Goal: Transaction & Acquisition: Purchase product/service

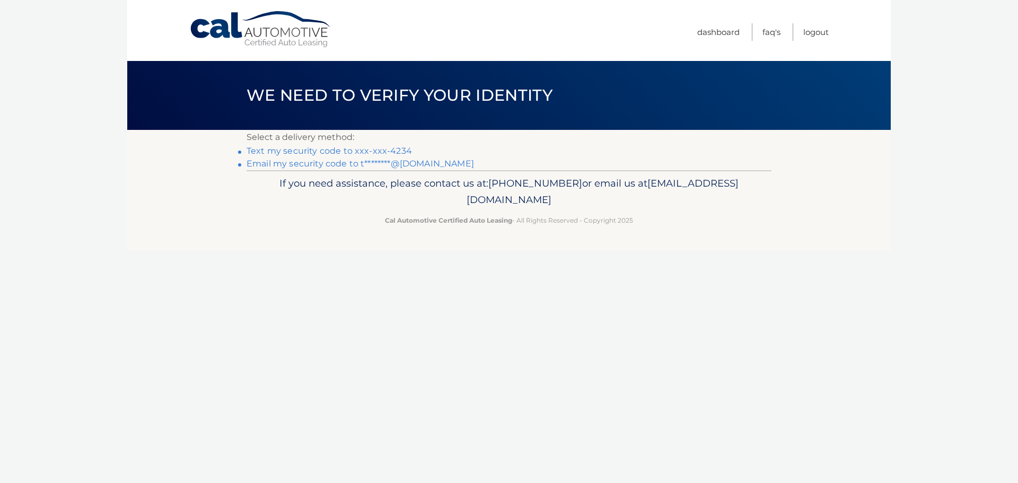
click at [397, 150] on link "Text my security code to xxx-xxx-4234" at bounding box center [329, 151] width 165 height 10
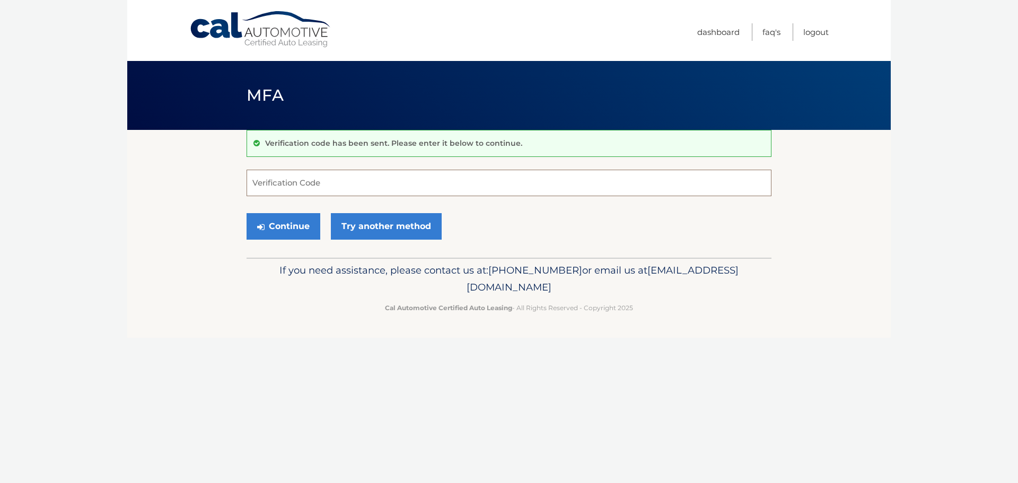
click at [374, 183] on input "Verification Code" at bounding box center [509, 183] width 525 height 27
type input "151841"
click at [303, 222] on button "Continue" at bounding box center [284, 226] width 74 height 27
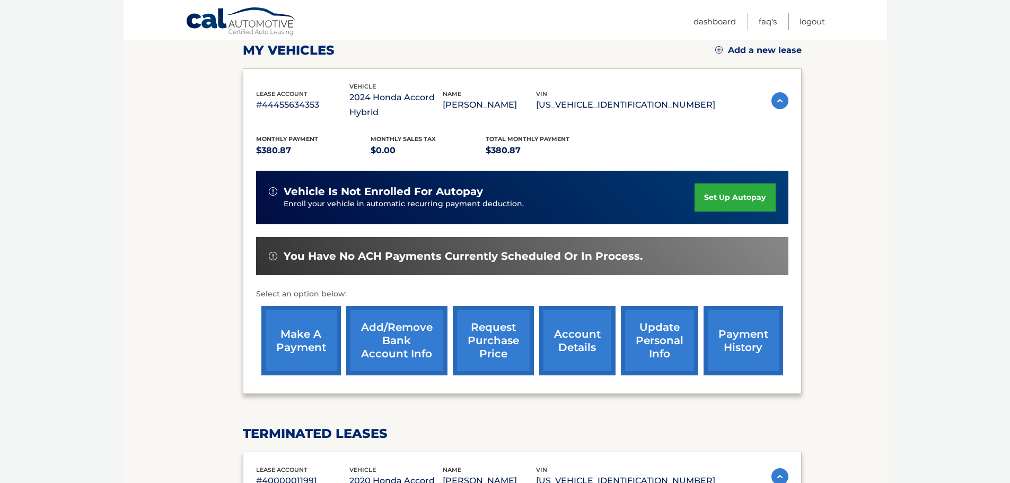
scroll to position [212, 0]
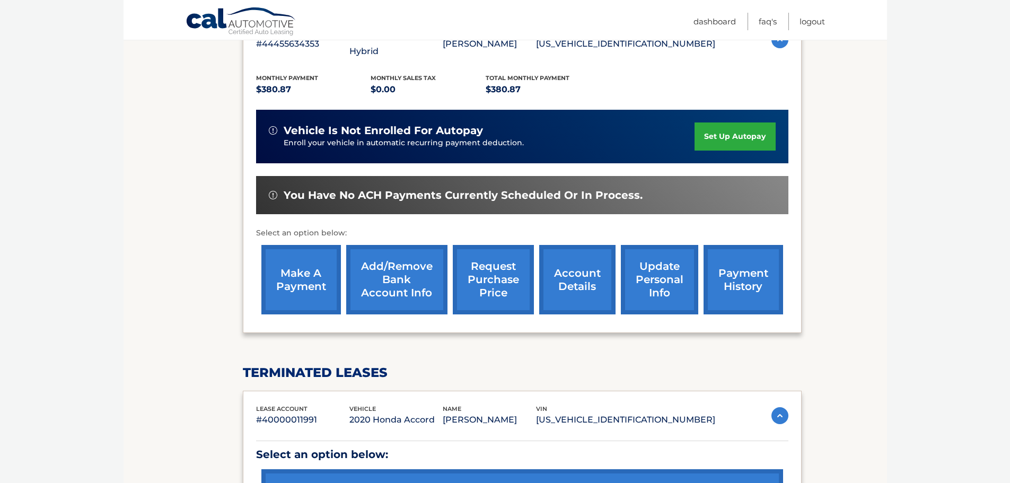
click at [304, 279] on link "make a payment" at bounding box center [301, 279] width 80 height 69
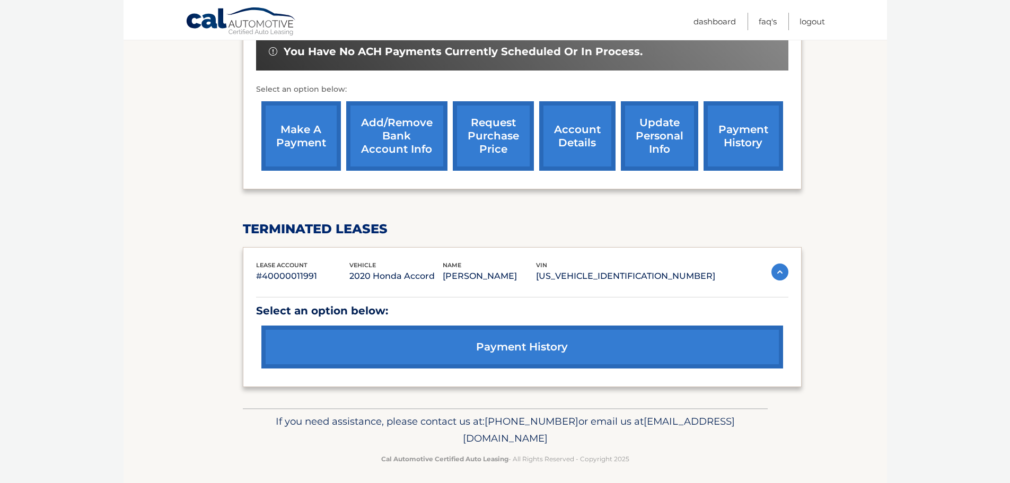
scroll to position [362, 0]
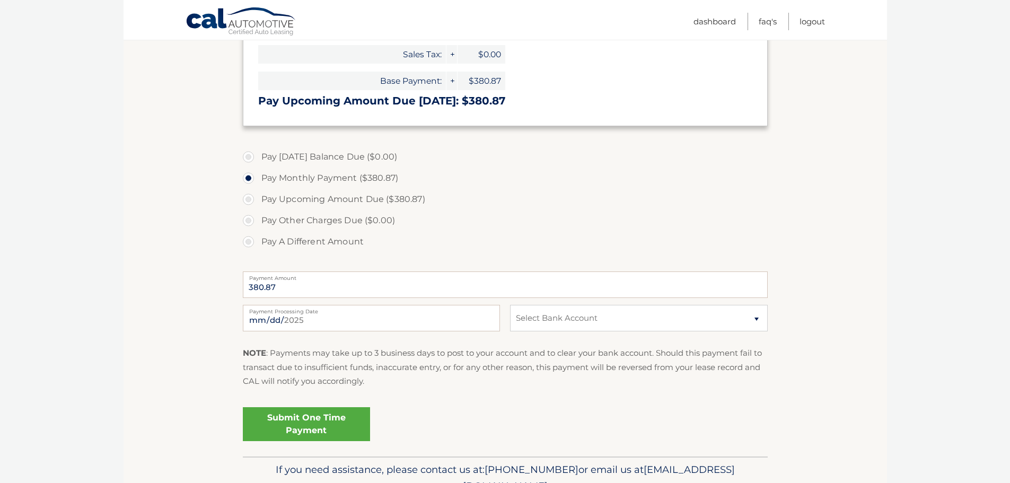
scroll to position [265, 0]
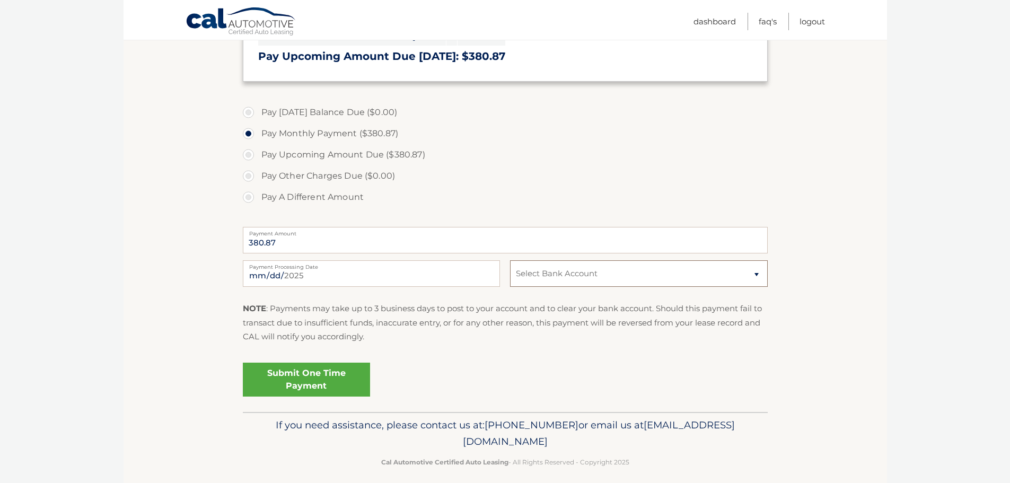
click at [603, 271] on select "Select Bank Account Checking PROVIDENT BANK *****3655 Checking PROVIDENT BANK *…" at bounding box center [638, 273] width 257 height 27
click at [427, 354] on fieldset "Pay Today's Balance Due ($0.00) Pay Monthly Payment ($380.87) Pay Upcoming Amou…" at bounding box center [505, 255] width 525 height 313
click at [615, 274] on select "Select Bank Account Checking PROVIDENT BANK *****3655 Checking PROVIDENT BANK *…" at bounding box center [638, 273] width 257 height 27
click at [477, 365] on div "Submit One Time Payment" at bounding box center [505, 377] width 525 height 38
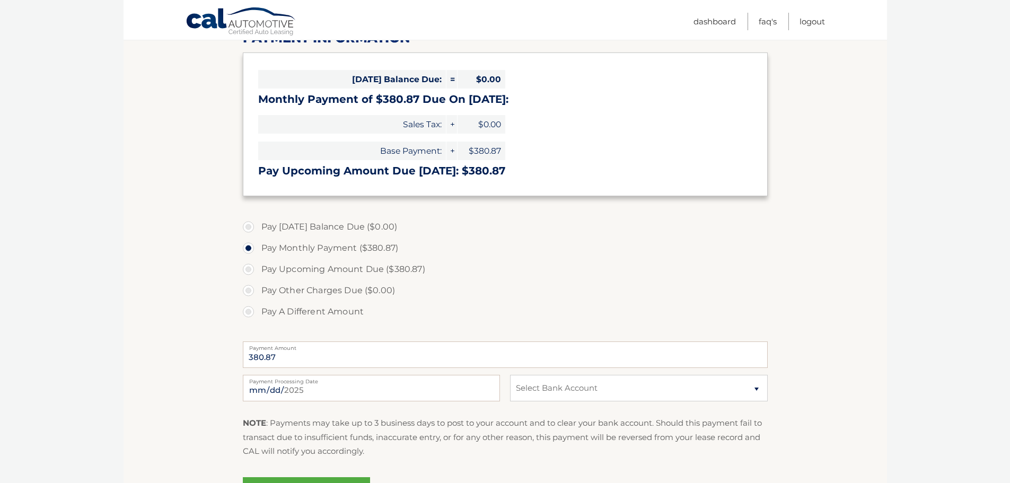
scroll to position [212, 0]
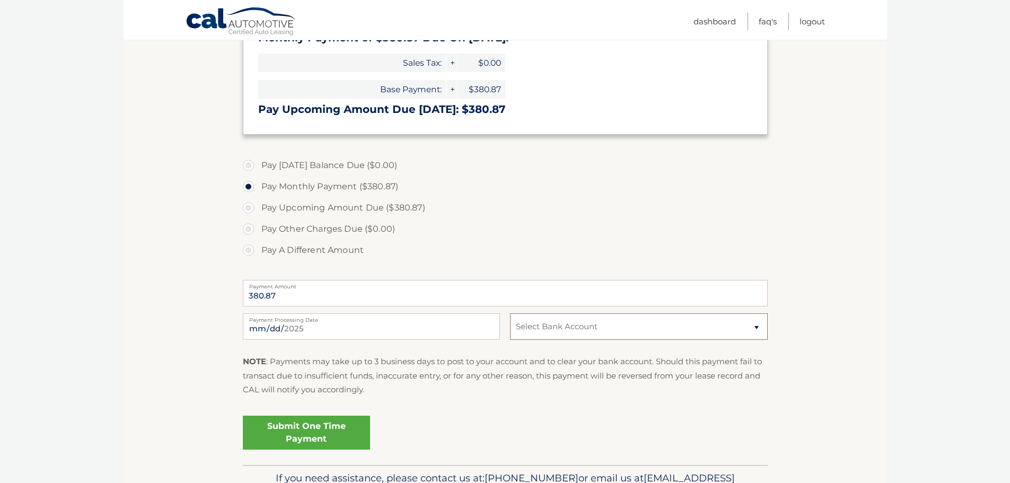
click at [612, 330] on select "Select Bank Account Checking PROVIDENT BANK *****3655 Checking PROVIDENT BANK *…" at bounding box center [638, 326] width 257 height 27
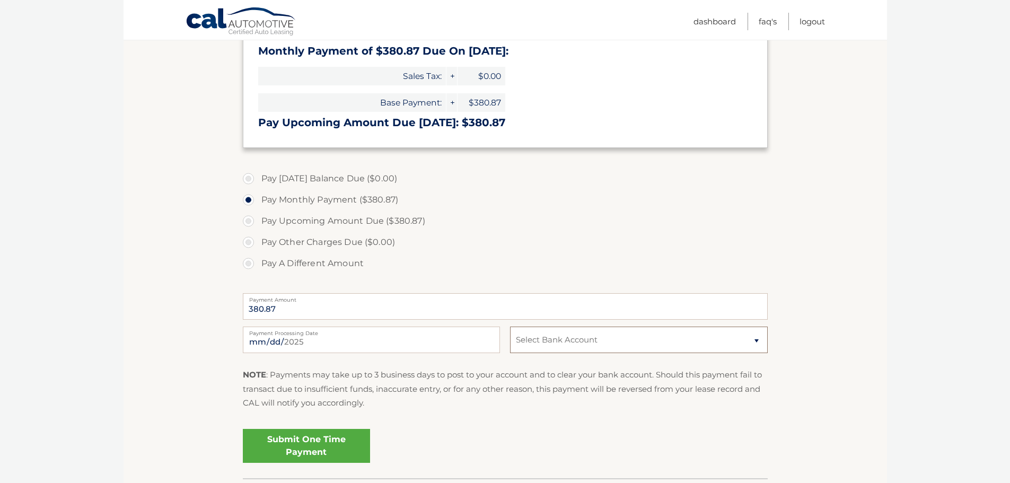
scroll to position [0, 0]
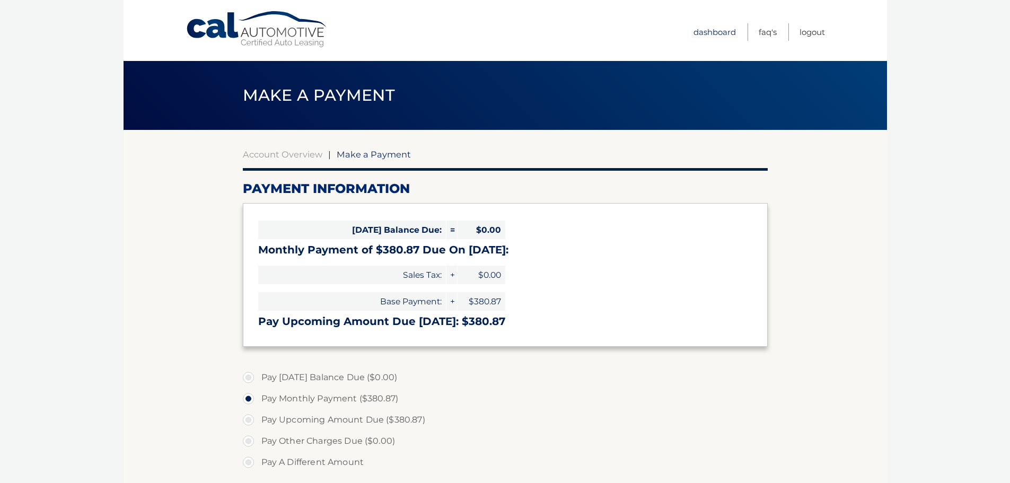
click at [704, 31] on link "Dashboard" at bounding box center [715, 31] width 42 height 17
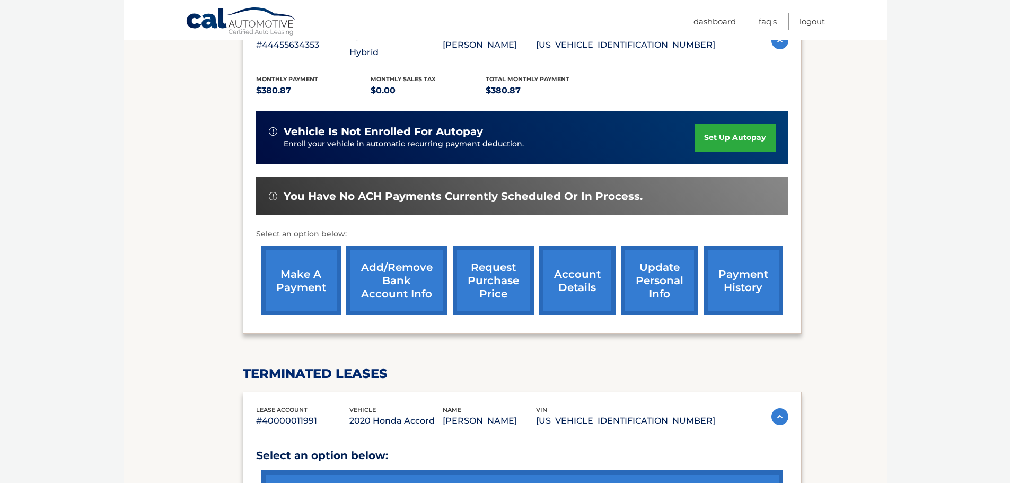
scroll to position [212, 0]
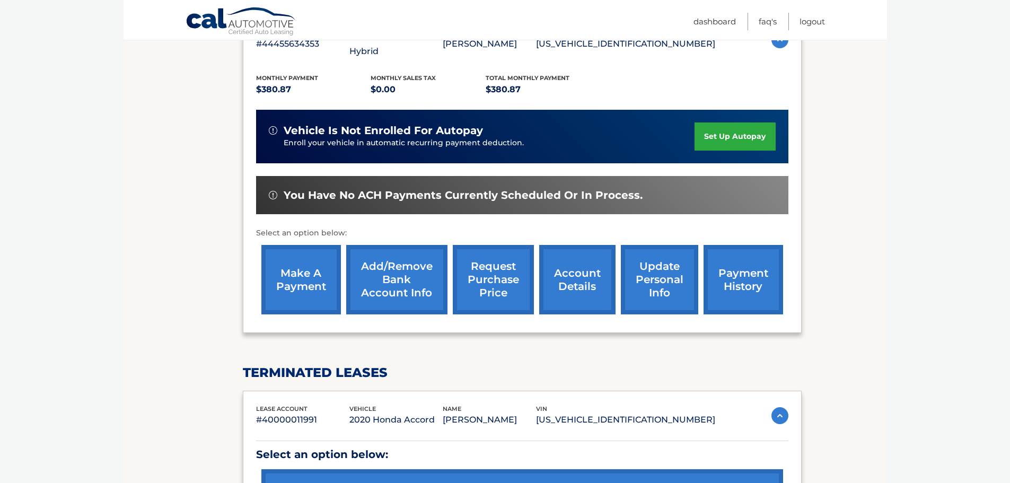
click at [383, 282] on link "Add/Remove bank account info" at bounding box center [396, 279] width 101 height 69
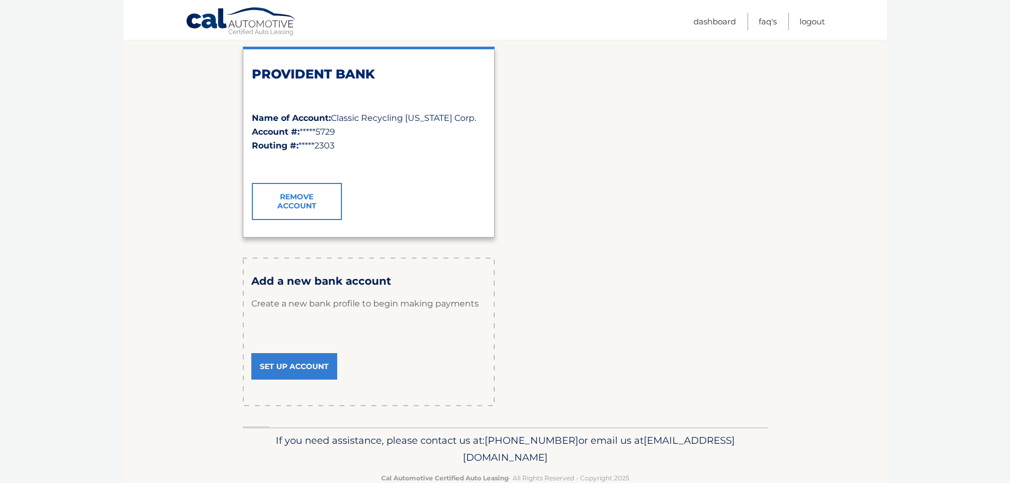
scroll to position [583, 0]
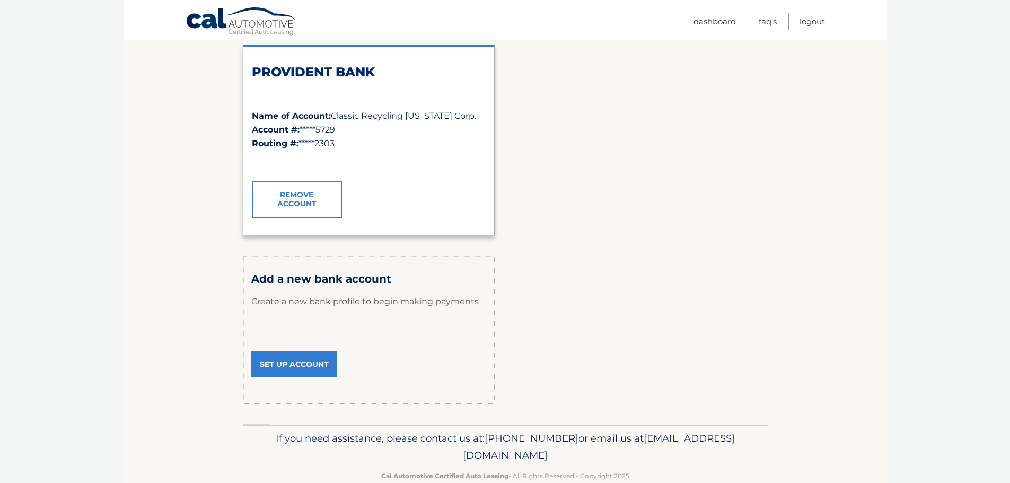
click at [302, 364] on link "Set Up Account" at bounding box center [294, 364] width 86 height 27
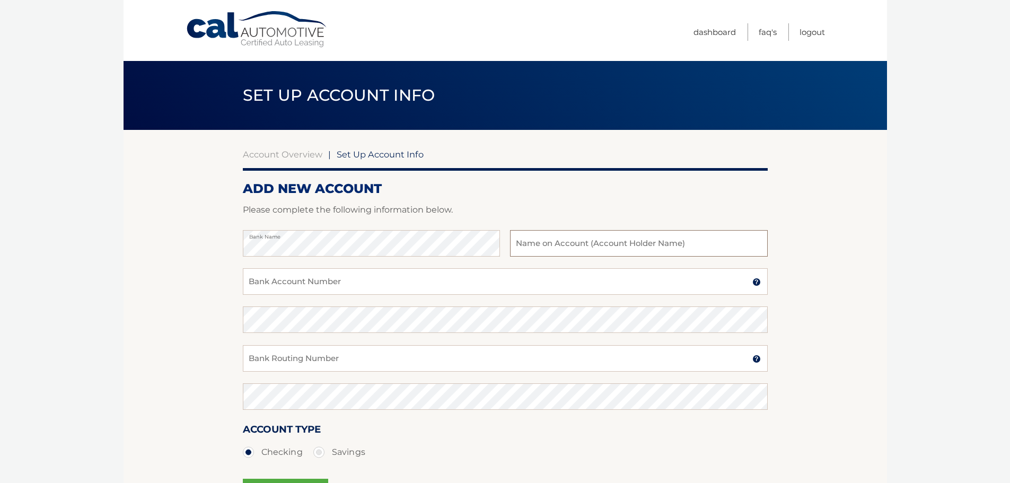
click at [583, 248] on input "text" at bounding box center [638, 243] width 257 height 27
type input "Piermont Associates LLC"
click at [452, 292] on input "Bank Account Number" at bounding box center [505, 281] width 525 height 27
type input "073009008"
click at [345, 362] on input "Bank Routing Number" at bounding box center [505, 358] width 525 height 27
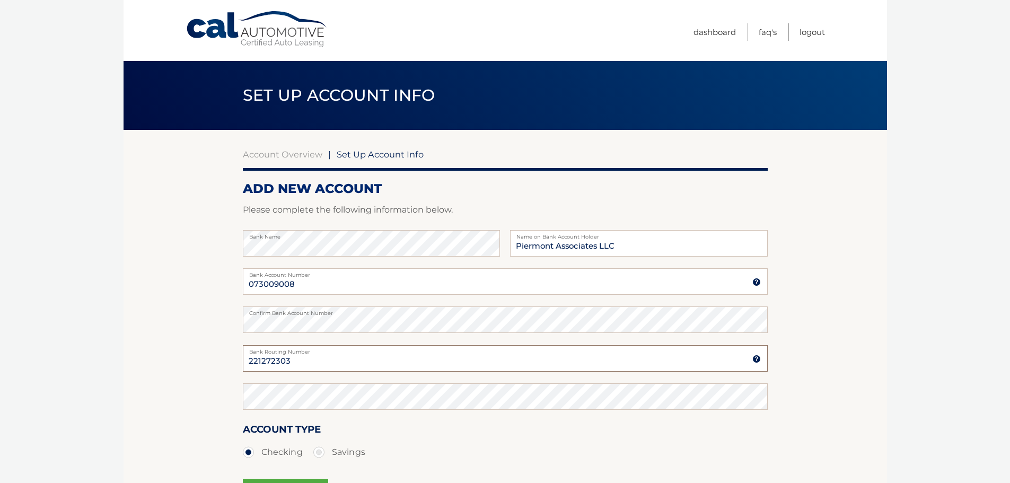
type input "221272303"
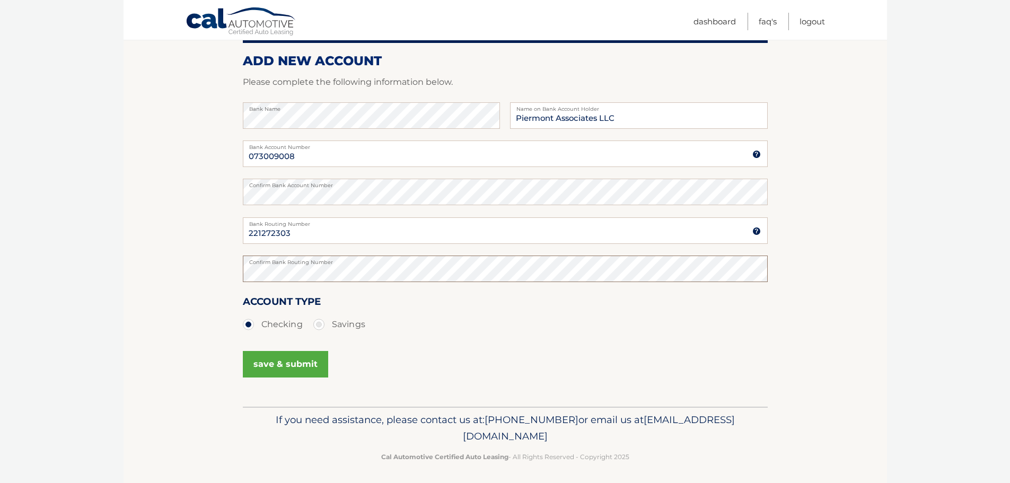
scroll to position [132, 0]
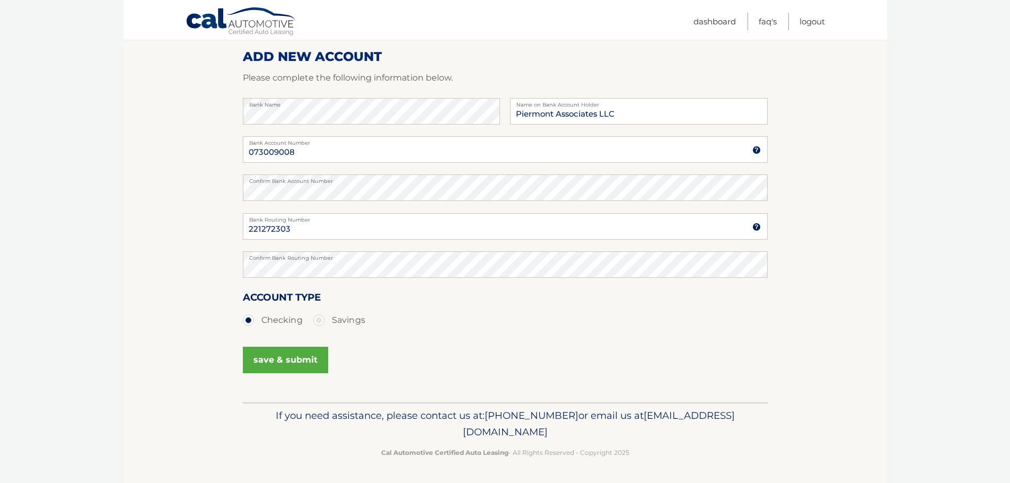
click at [311, 355] on button "save & submit" at bounding box center [285, 360] width 85 height 27
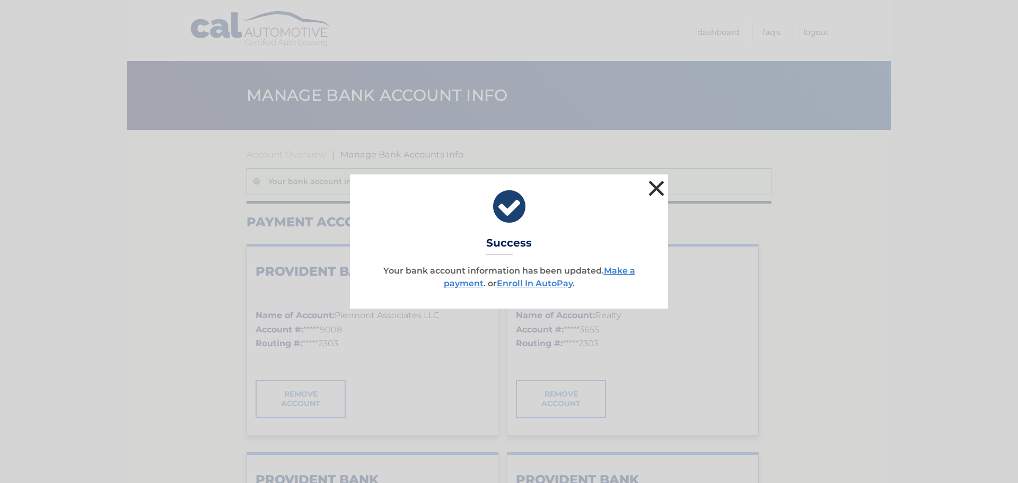
click at [650, 187] on button "×" at bounding box center [656, 188] width 21 height 21
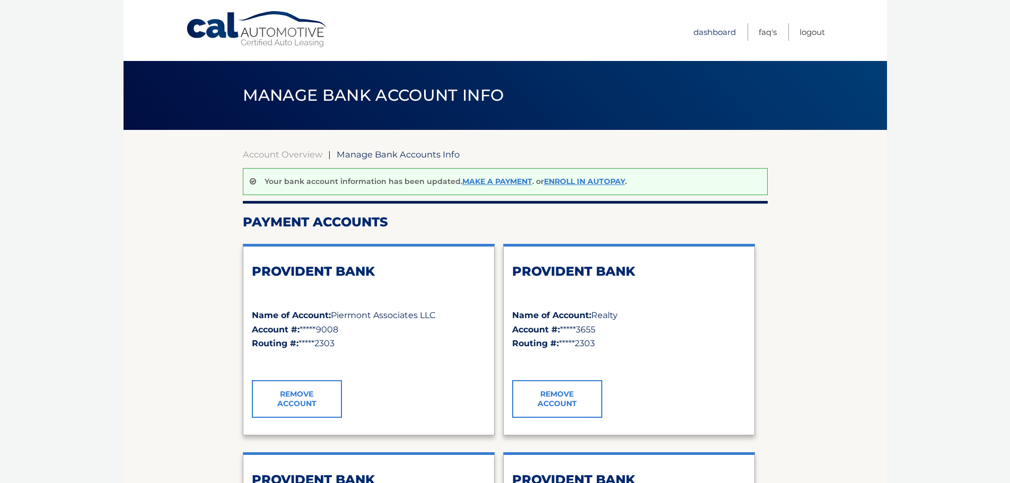
click at [714, 32] on link "Dashboard" at bounding box center [715, 31] width 42 height 17
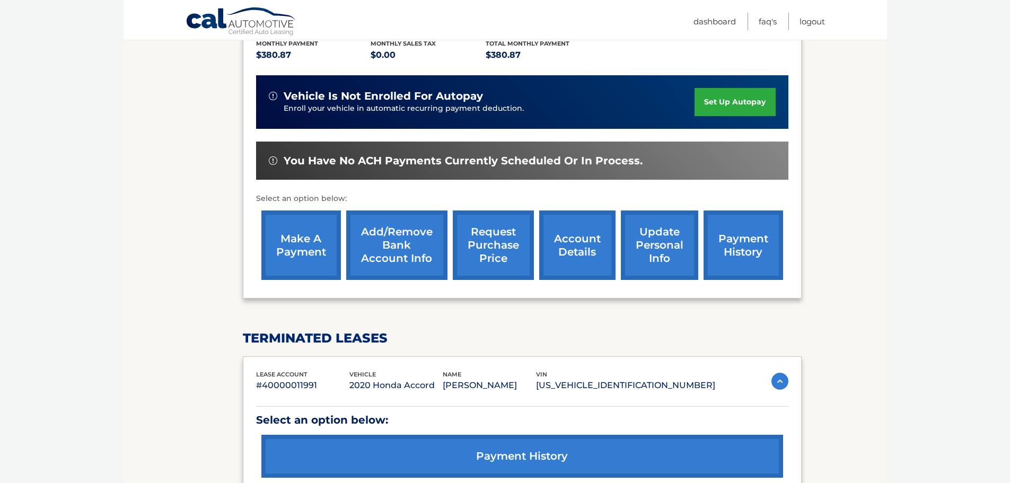
scroll to position [265, 0]
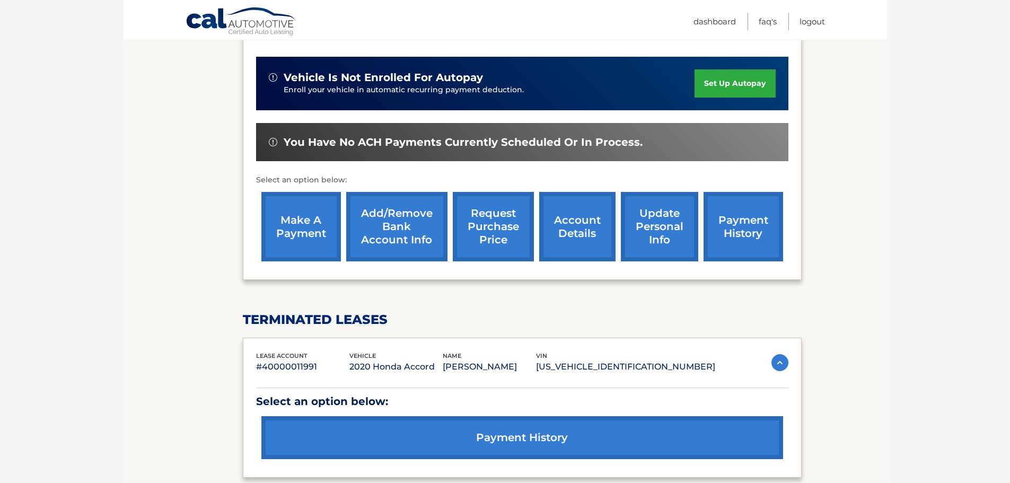
click at [305, 233] on link "make a payment" at bounding box center [301, 226] width 80 height 69
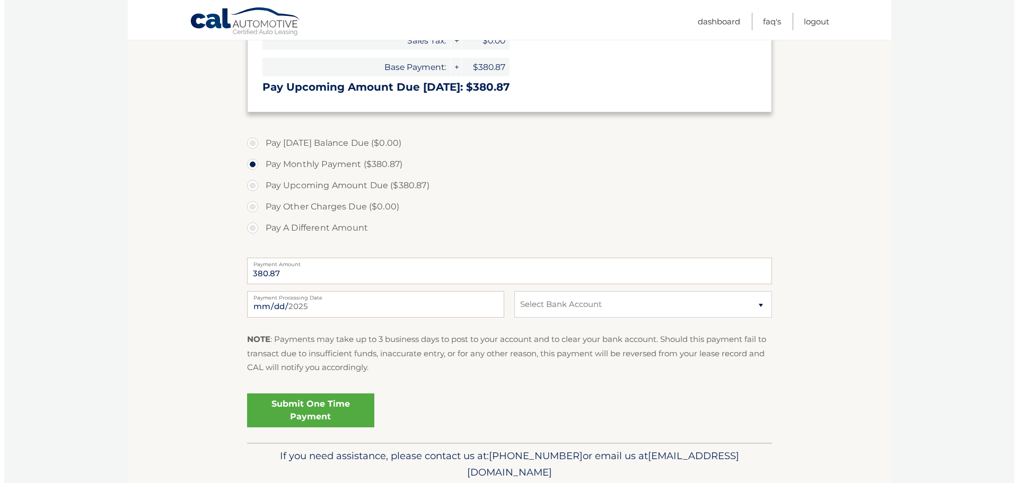
scroll to position [265, 0]
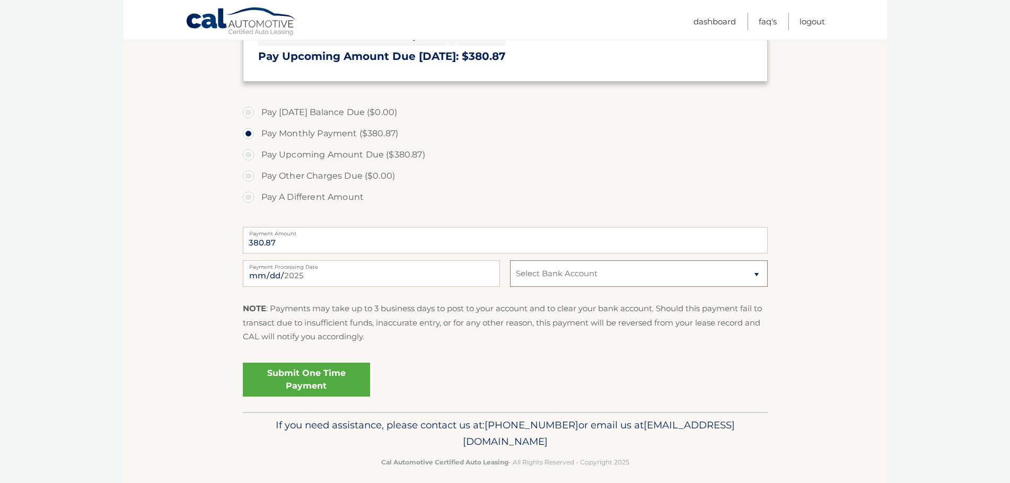
click at [567, 281] on select "Select Bank Account Checking PROVIDENT BANK *****9008 Checking PROVIDENT BANK *…" at bounding box center [638, 273] width 257 height 27
select select "OTk5ZDNmNTQtMWY0Ny00ODM0LWI0ZGEtYTlkOTkzOWVmOWI5"
click at [510, 260] on select "Select Bank Account Checking PROVIDENT BANK *****9008 Checking PROVIDENT BANK *…" at bounding box center [638, 273] width 257 height 27
click at [289, 391] on link "Submit One Time Payment" at bounding box center [306, 380] width 127 height 34
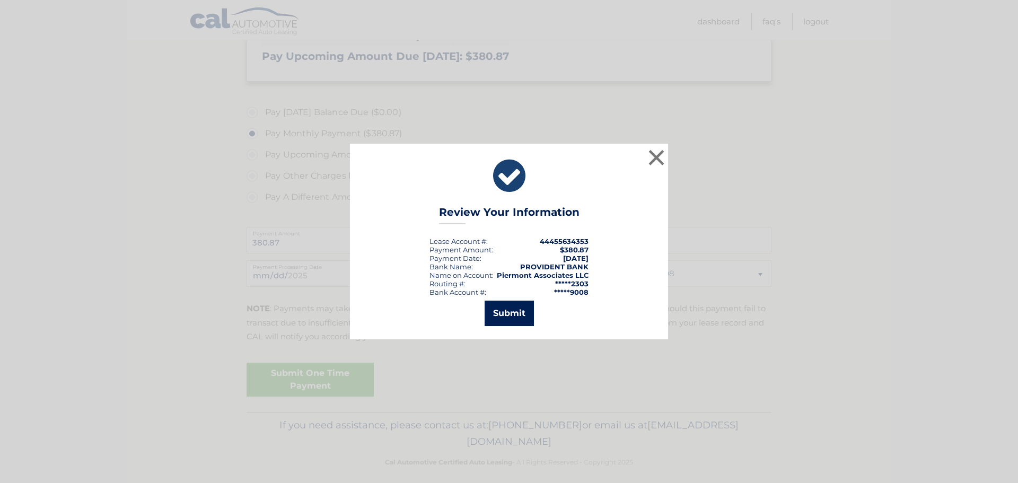
click at [514, 310] on button "Submit" at bounding box center [509, 313] width 49 height 25
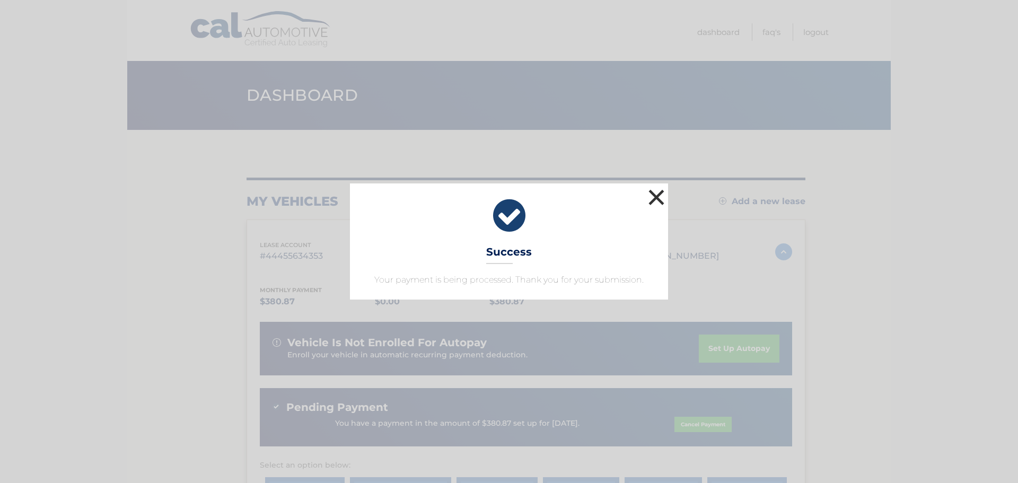
click at [657, 197] on button "×" at bounding box center [656, 197] width 21 height 21
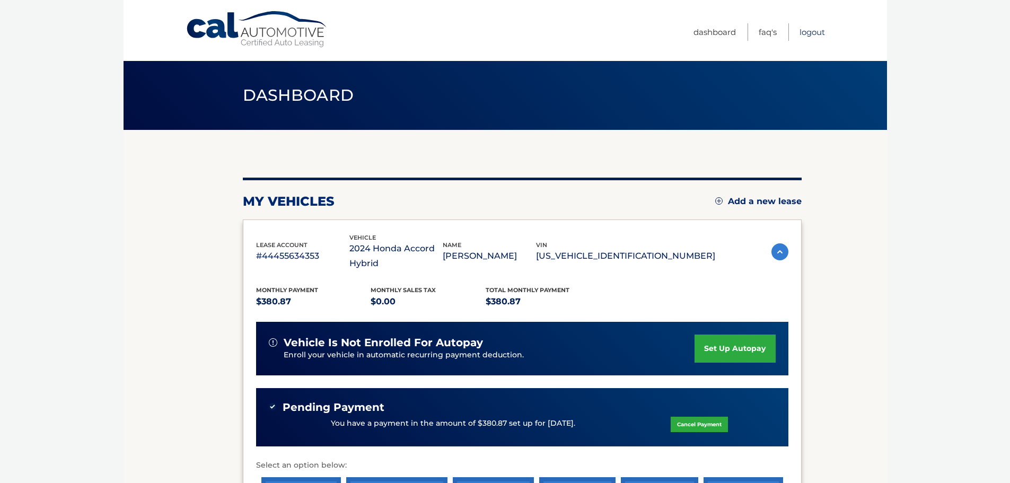
click at [822, 27] on link "Logout" at bounding box center [812, 31] width 25 height 17
